Goal: Navigation & Orientation: Find specific page/section

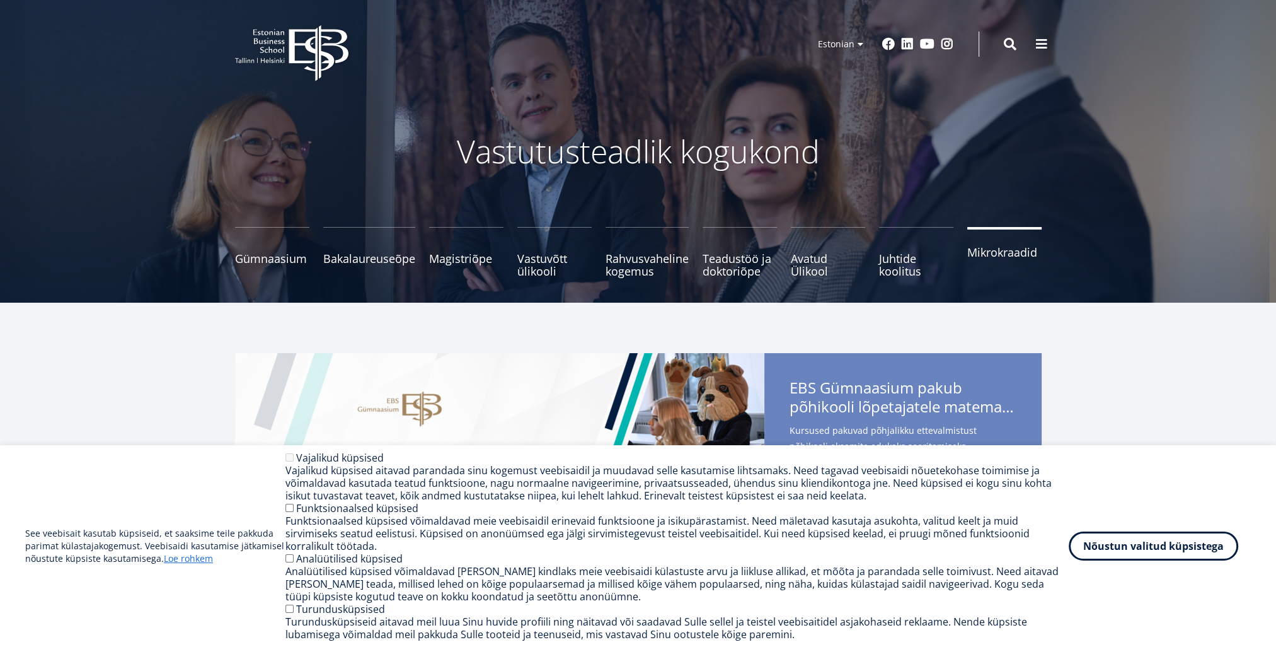
click at [998, 253] on span "Mikrokraadid" at bounding box center [1004, 252] width 74 height 13
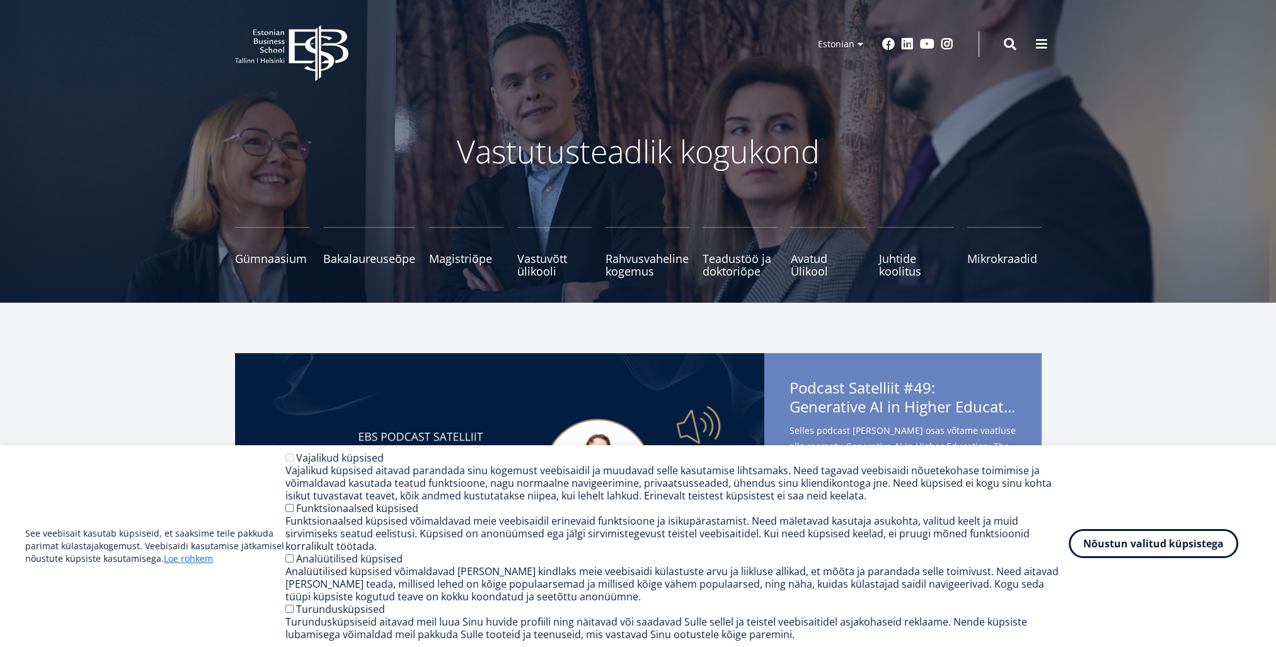
click at [1167, 553] on button "Nõustun valitud küpsistega" at bounding box center [1154, 543] width 170 height 29
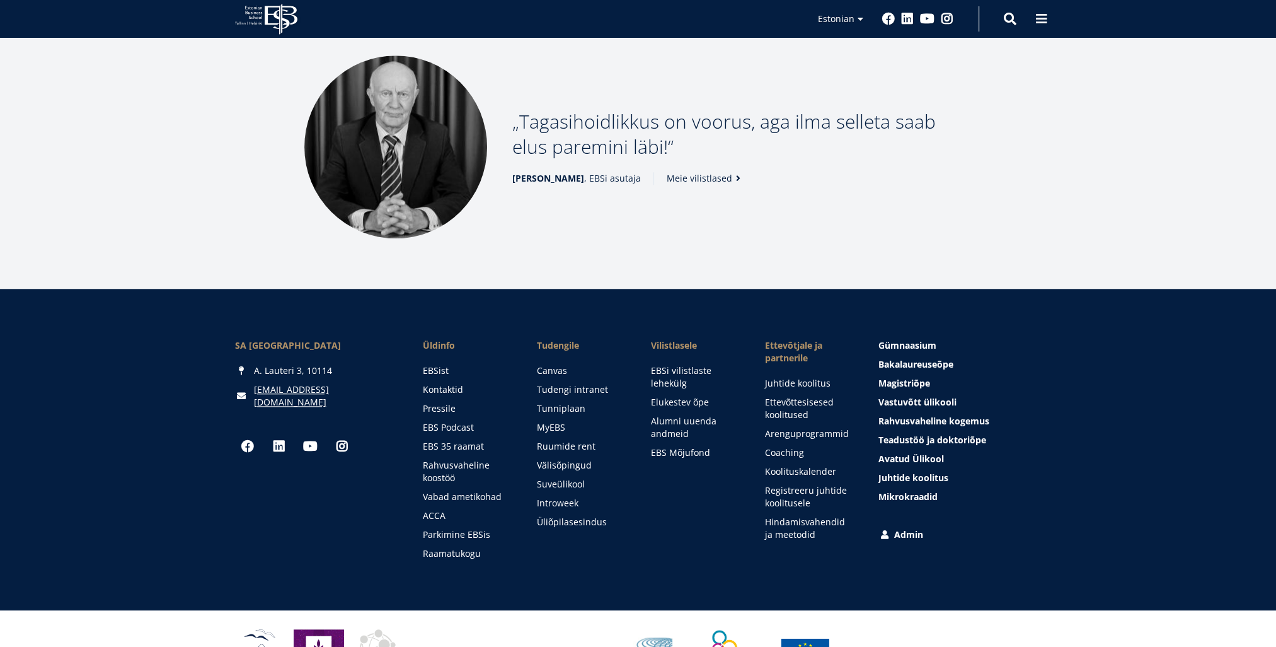
scroll to position [1639, 0]
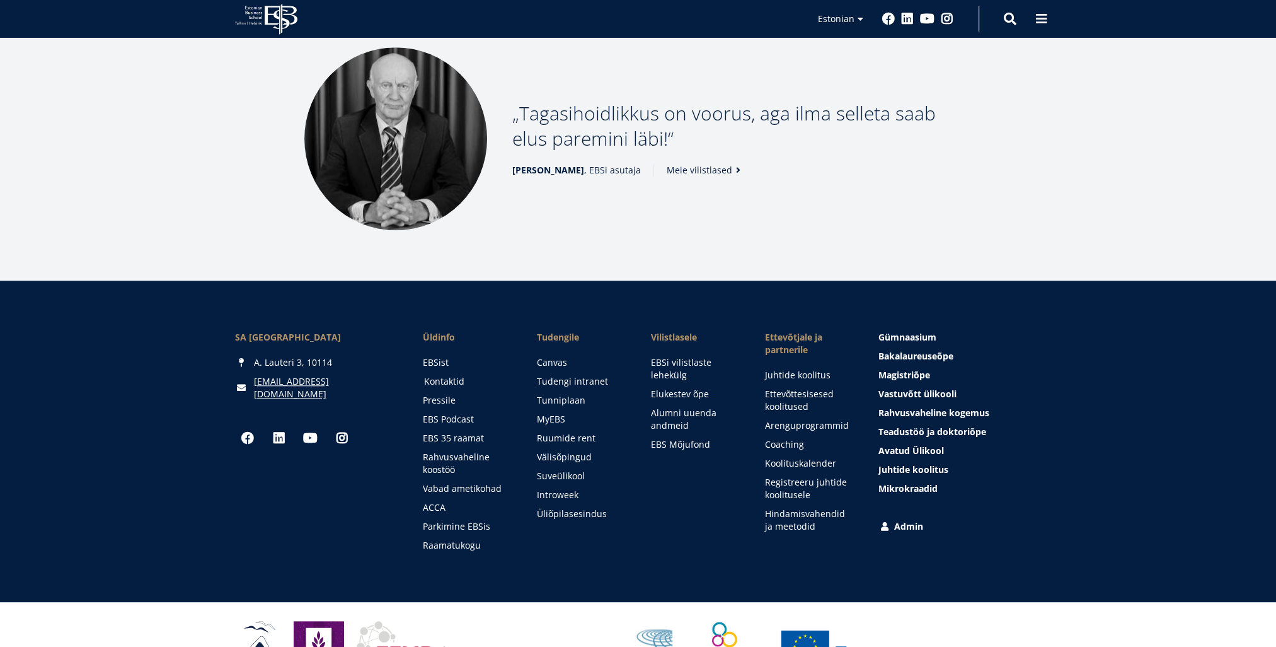
click at [431, 375] on link "Kontaktid" at bounding box center [468, 381] width 89 height 13
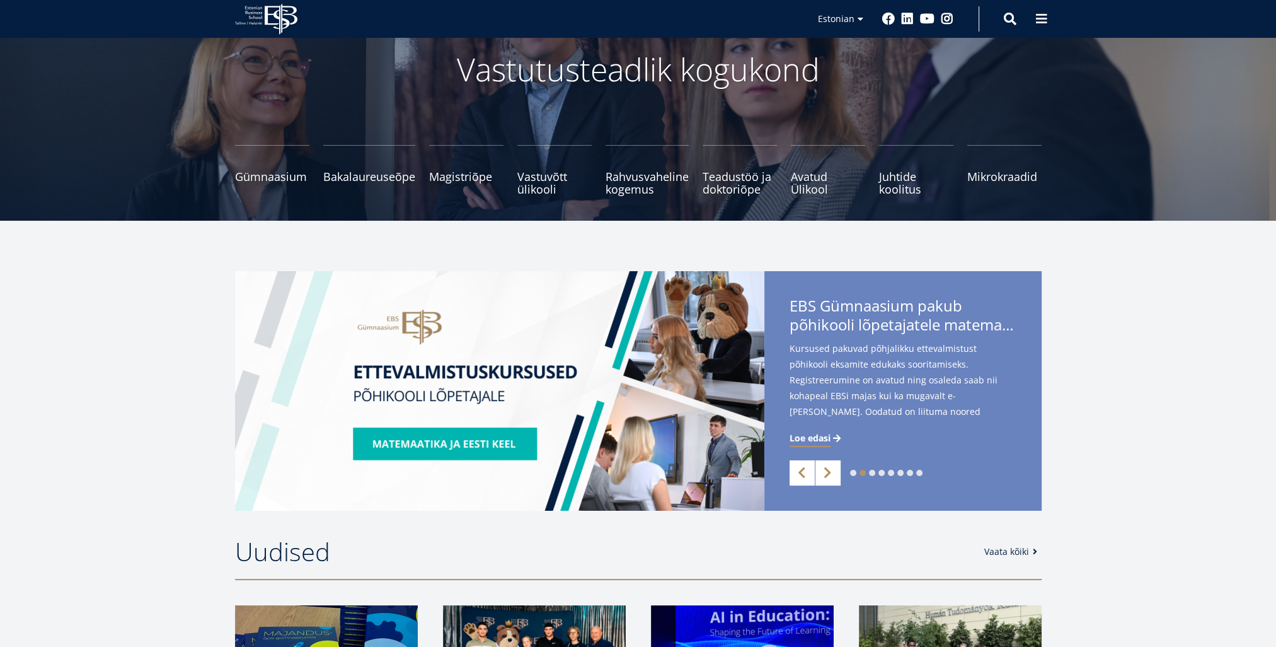
scroll to position [0, 0]
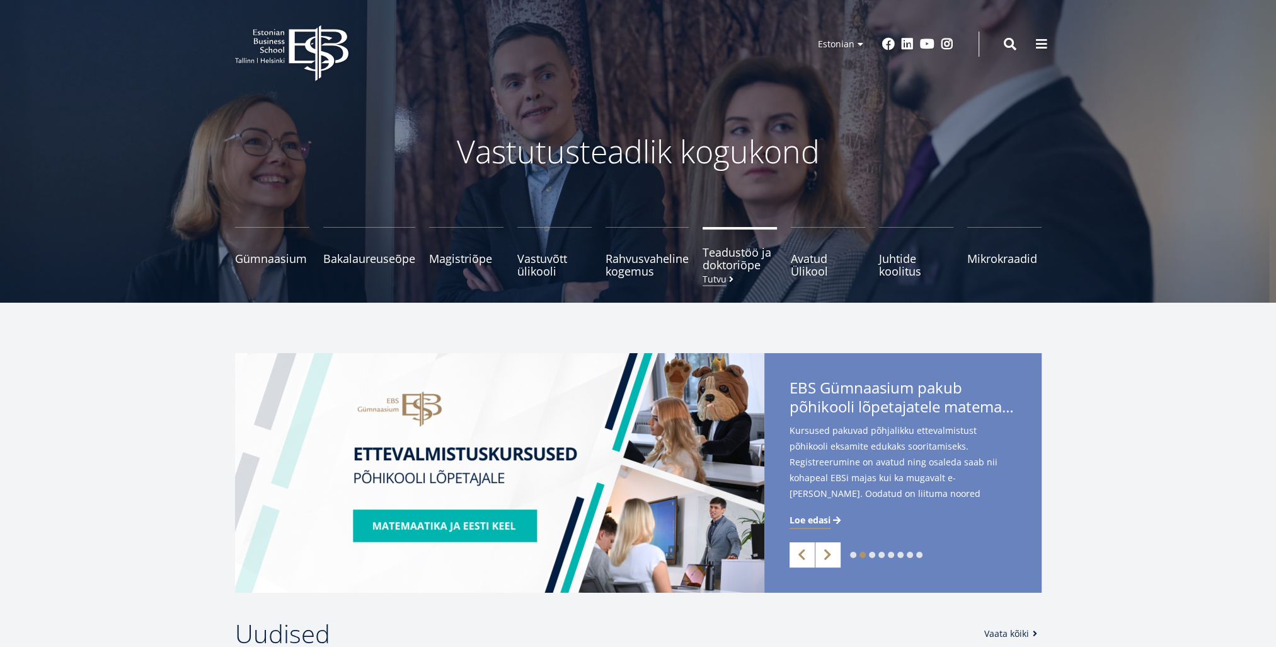
click at [736, 251] on span "Teadustöö ja doktoriõpe Tutvu" at bounding box center [740, 258] width 74 height 25
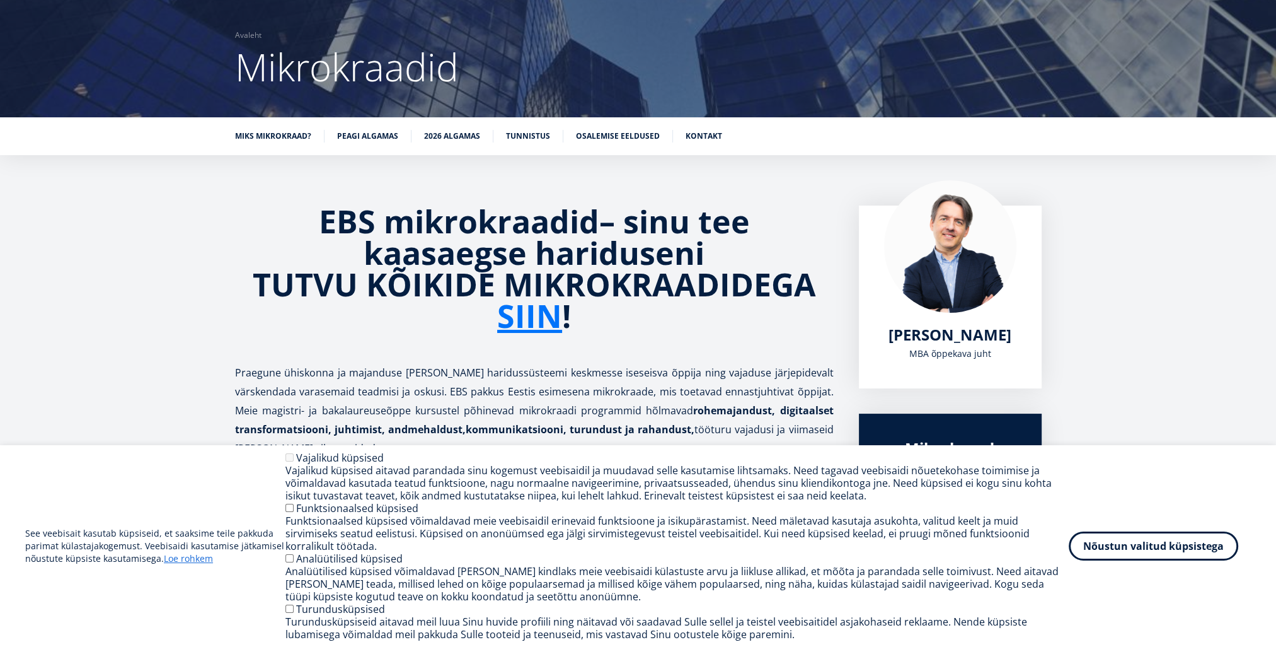
scroll to position [189, 0]
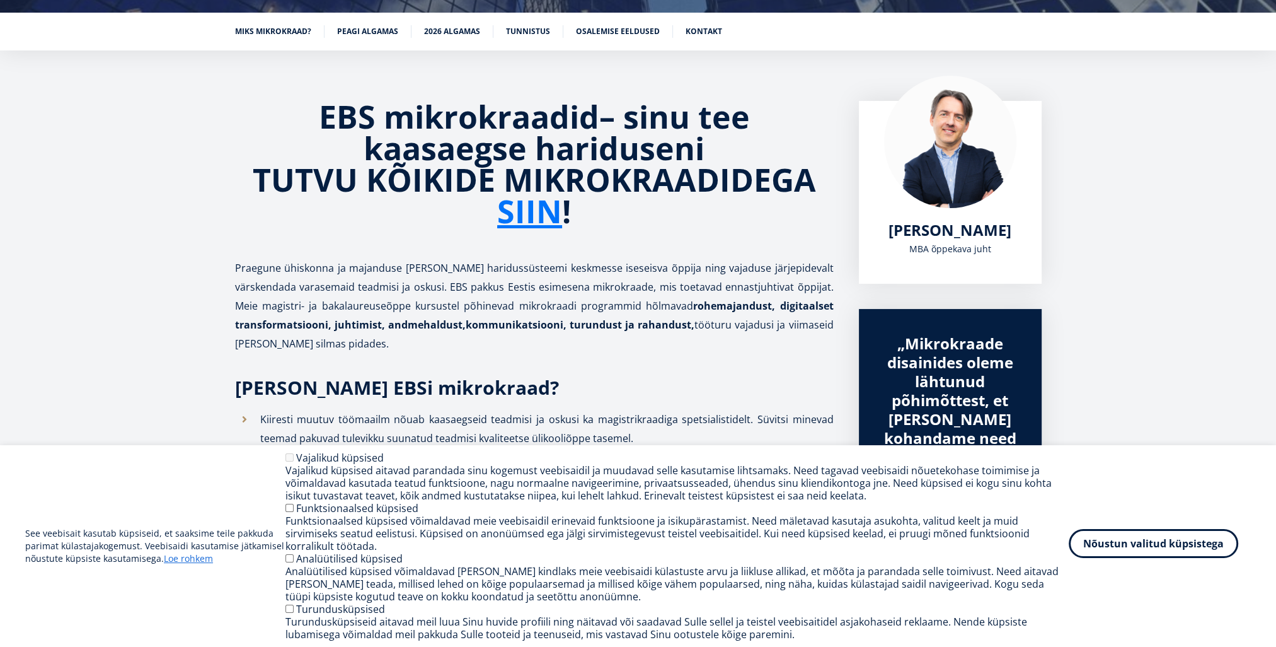
click at [1138, 546] on button "Nõustun valitud küpsistega" at bounding box center [1154, 543] width 170 height 29
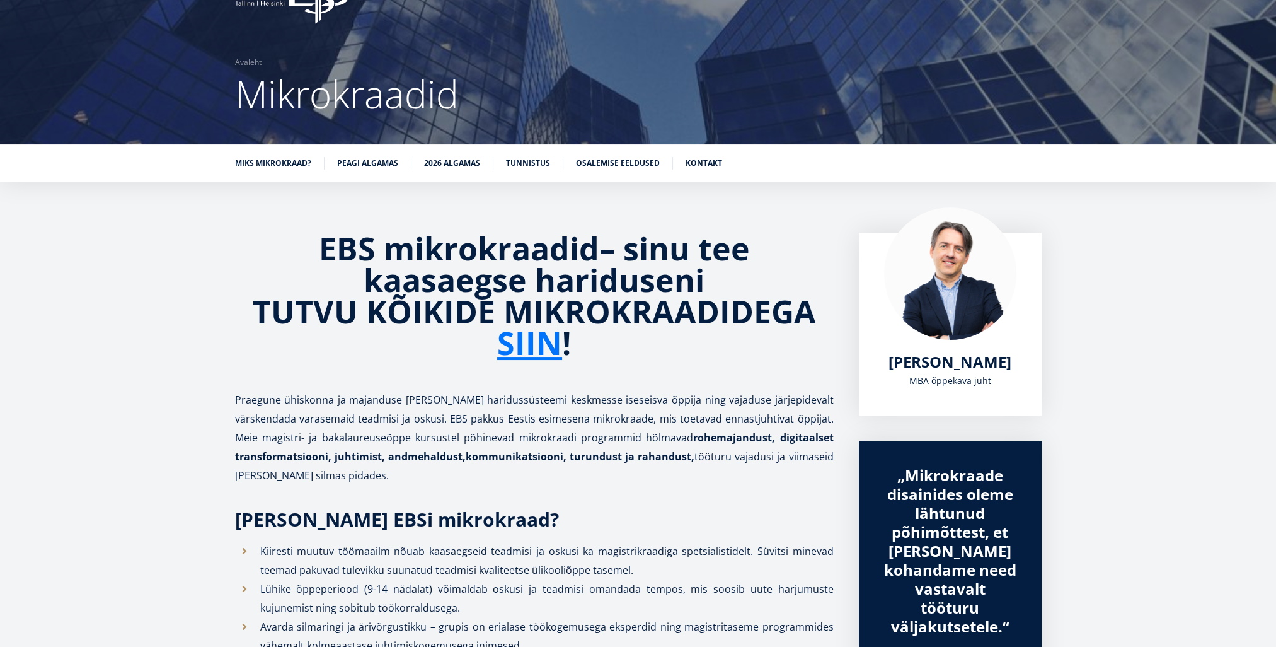
scroll to position [14, 0]
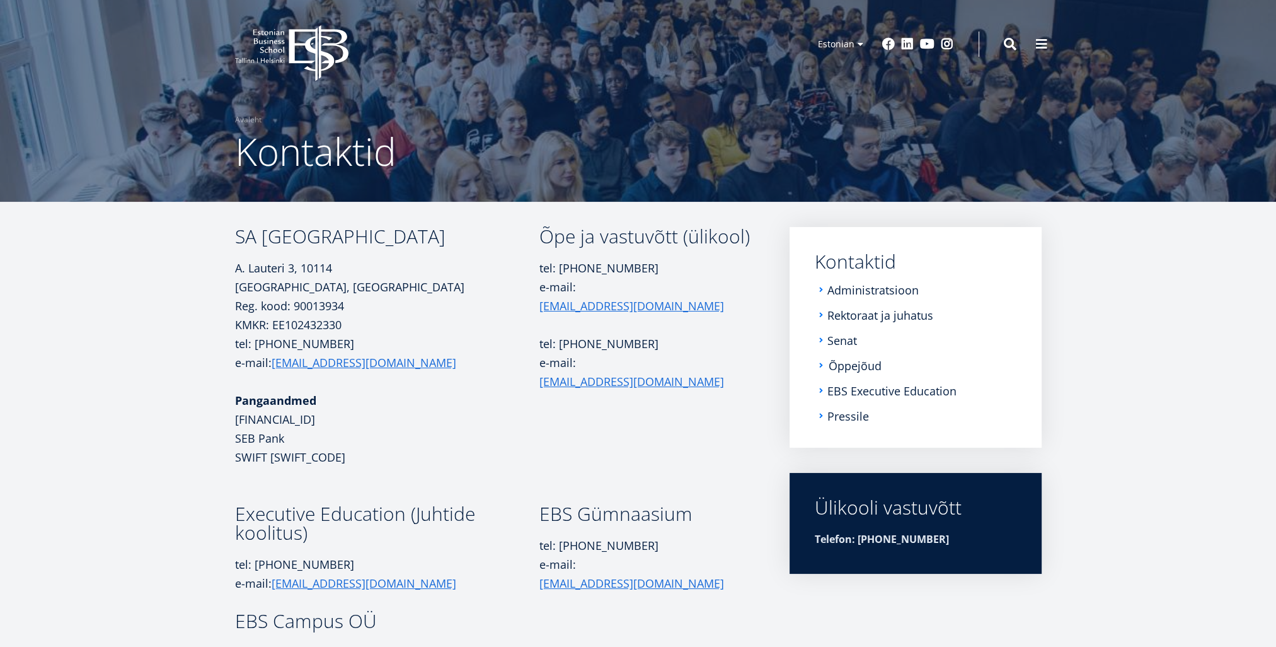
click at [845, 369] on link "Õppejõud" at bounding box center [855, 365] width 53 height 13
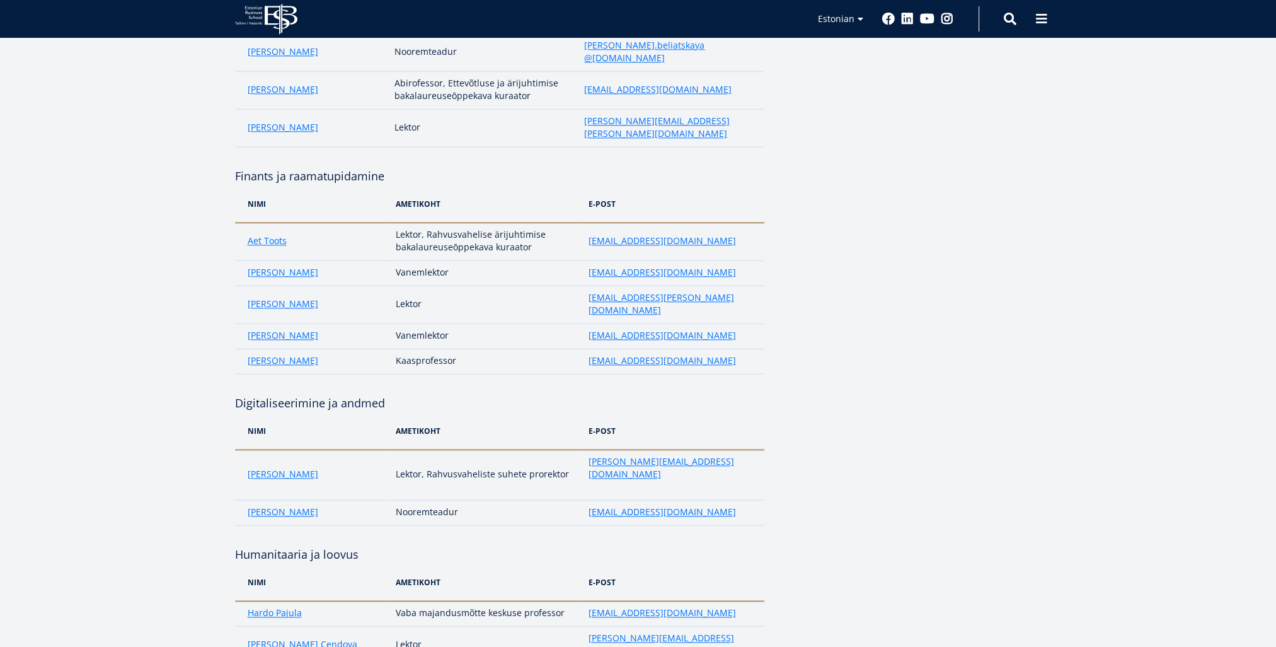
scroll to position [1954, 0]
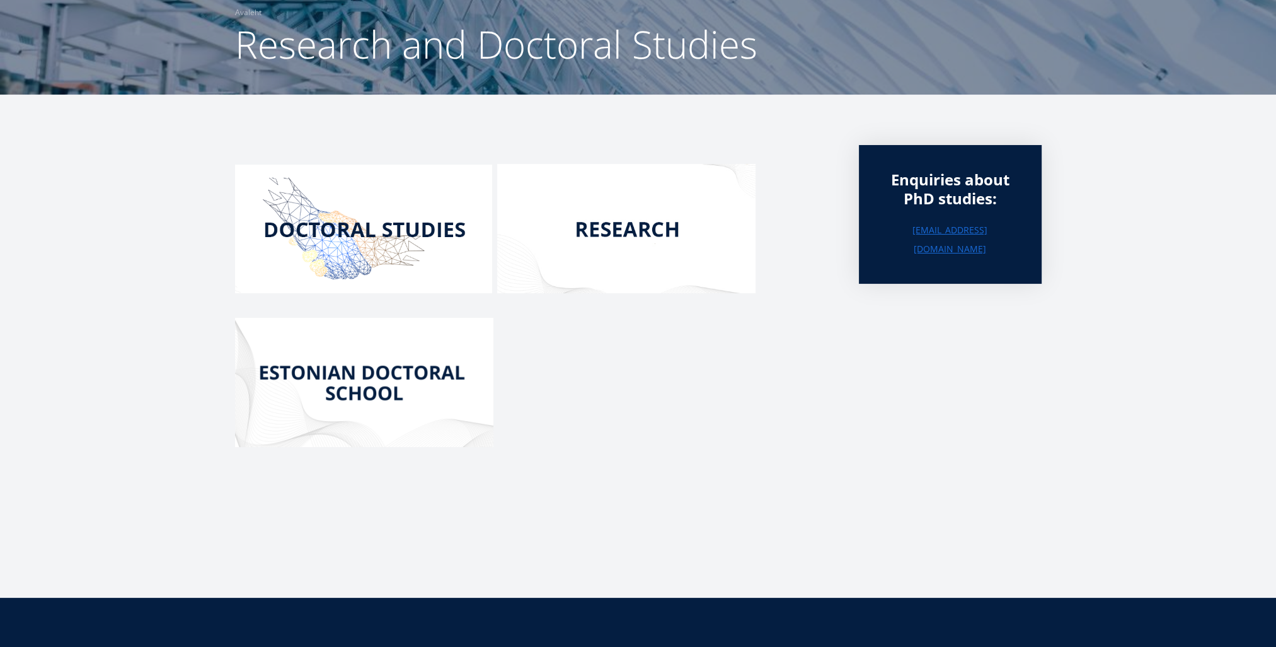
scroll to position [115, 0]
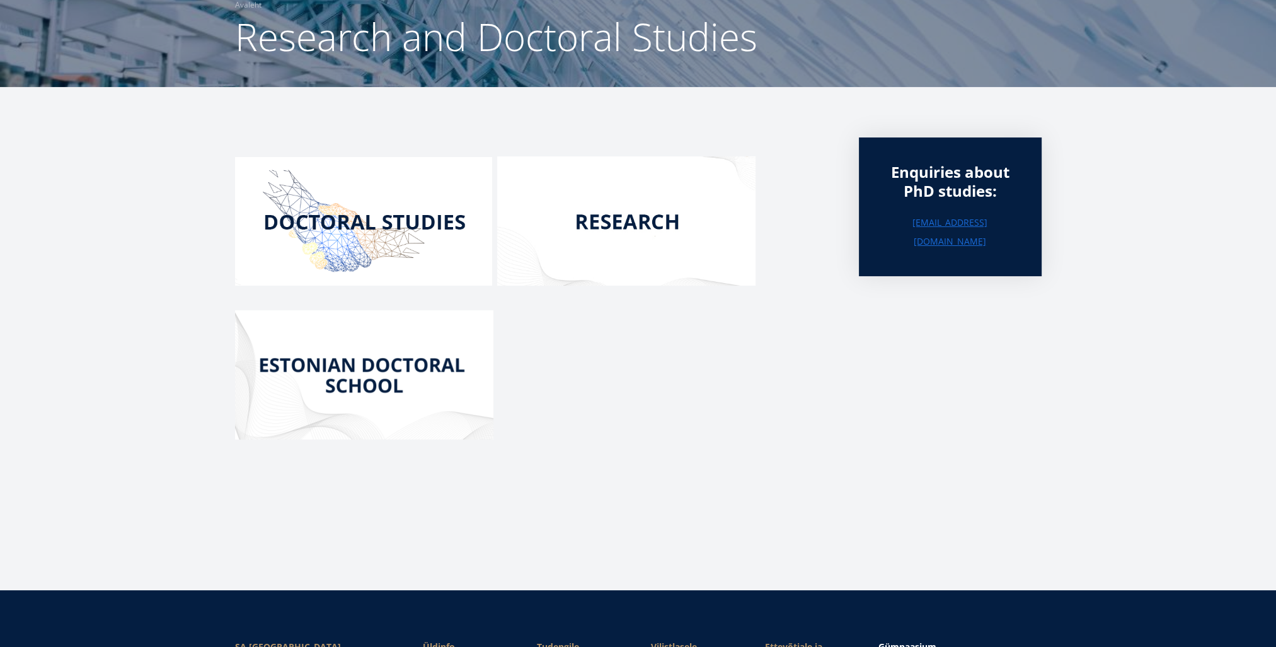
click at [621, 218] on img at bounding box center [626, 220] width 258 height 129
click at [375, 227] on img at bounding box center [363, 221] width 257 height 129
